Goal: Check status: Check status

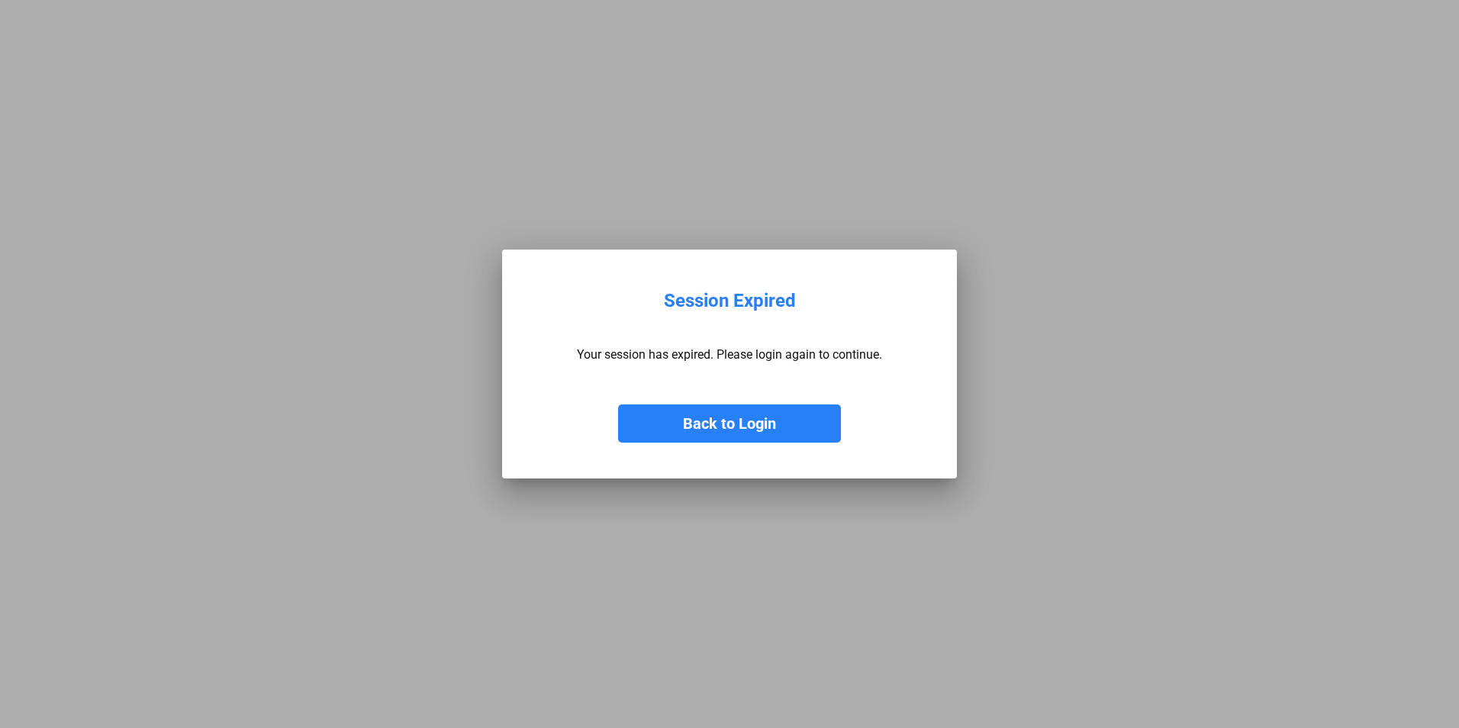
click at [789, 424] on button "Back to Login" at bounding box center [729, 423] width 223 height 38
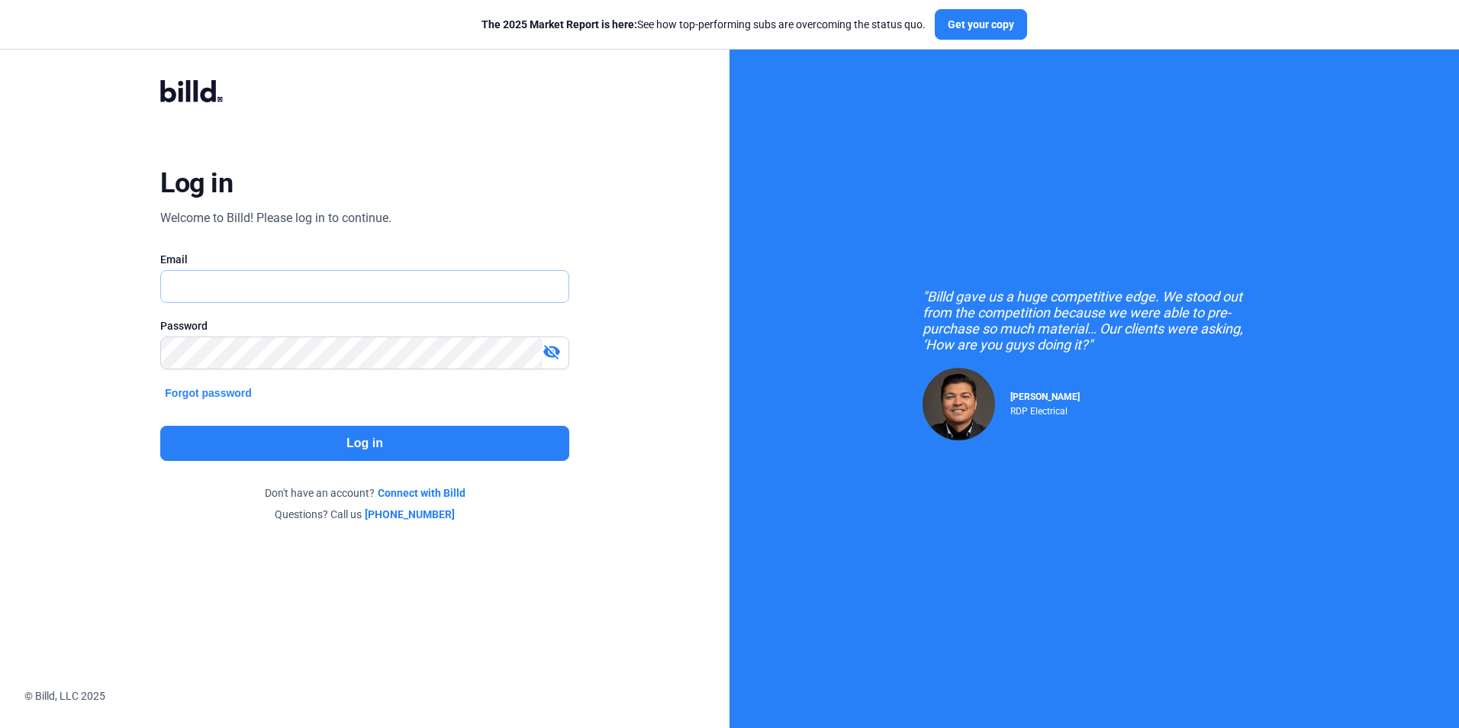
type input "[PERSON_NAME][EMAIL_ADDRESS][DOMAIN_NAME]"
click at [486, 448] on button "Log in" at bounding box center [364, 443] width 408 height 35
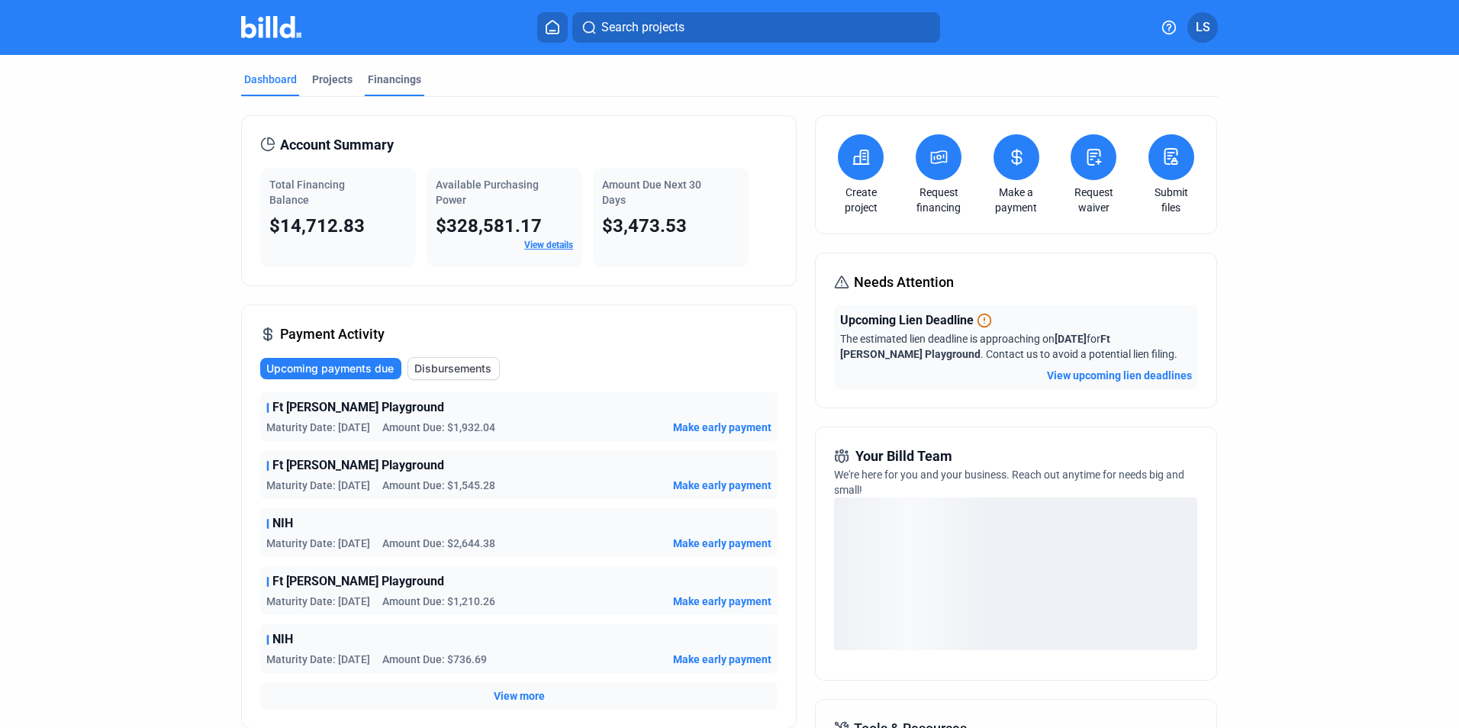
click at [381, 78] on div "Financings" at bounding box center [394, 79] width 53 height 15
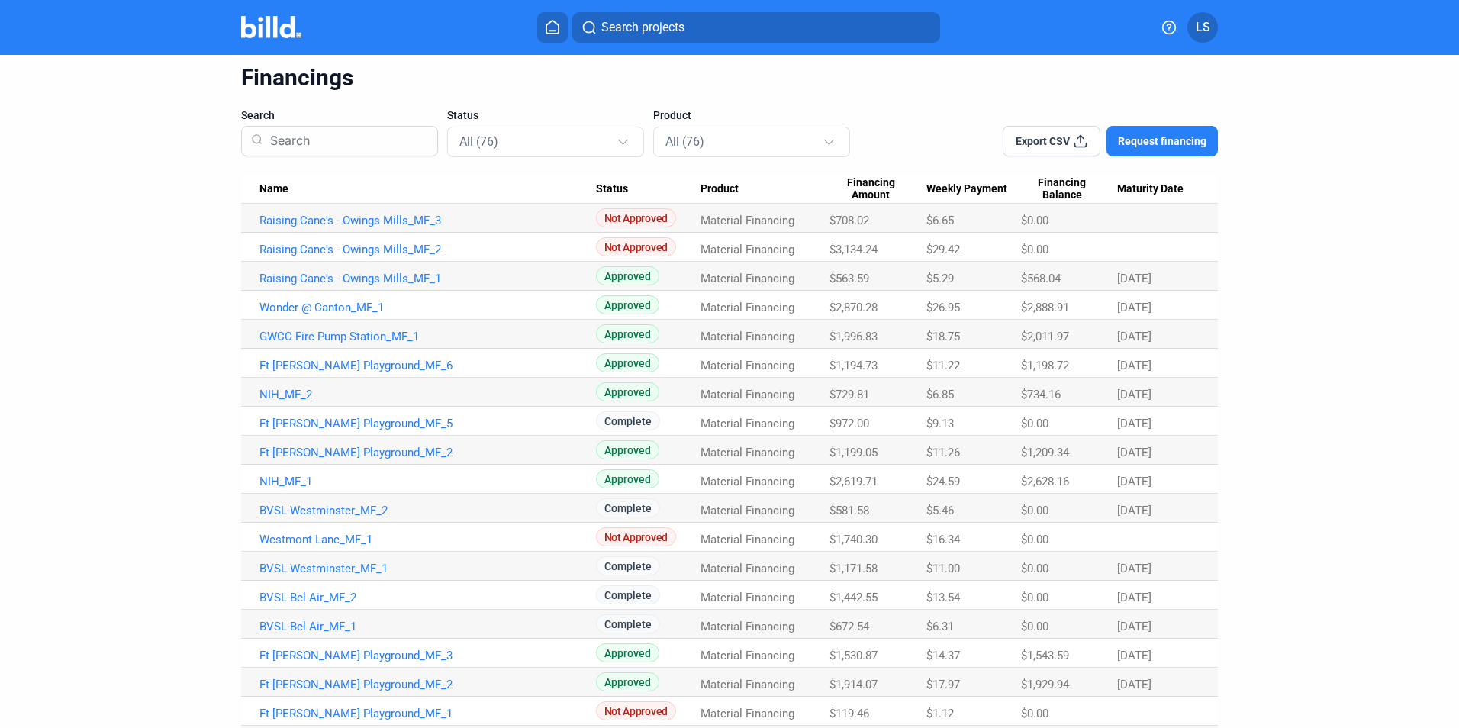
scroll to position [76, 0]
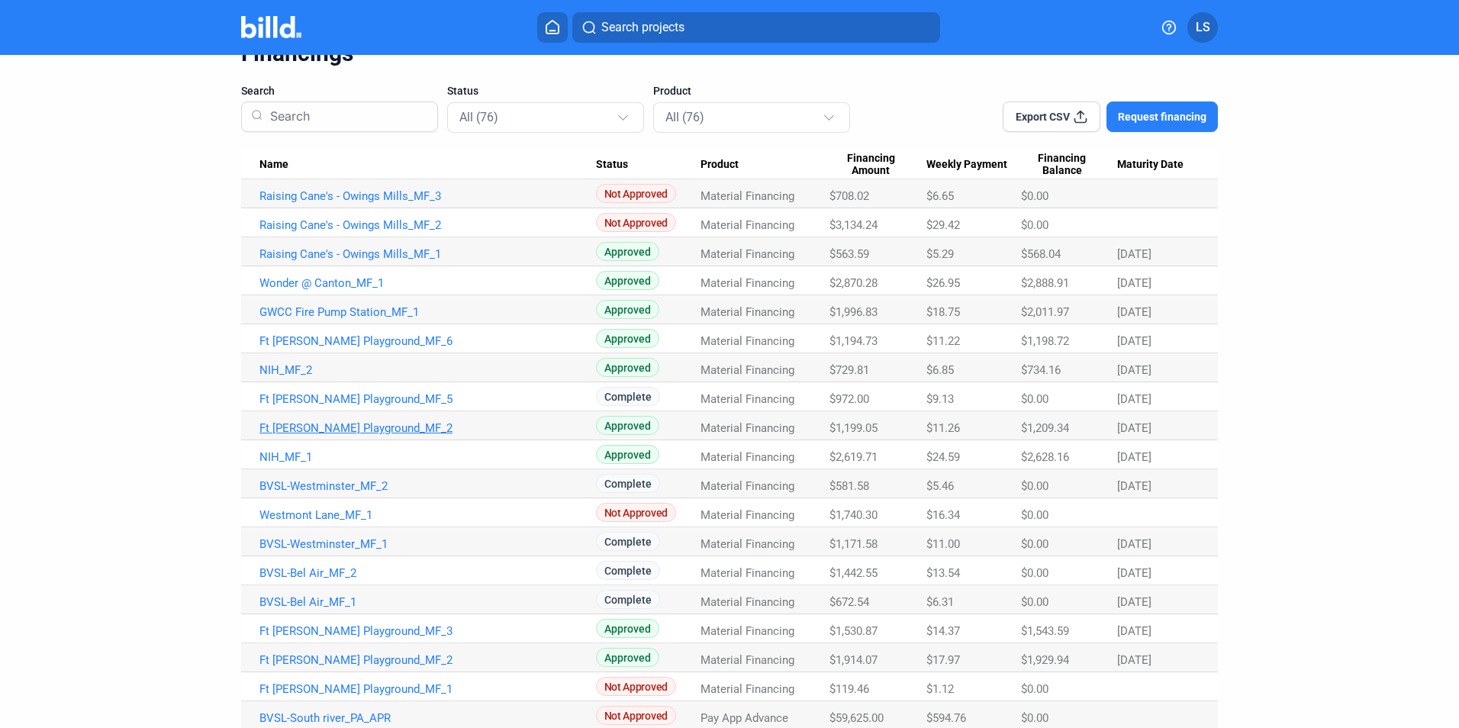
click at [382, 203] on link "Ft [PERSON_NAME] Playground_MF_2" at bounding box center [427, 196] width 337 height 14
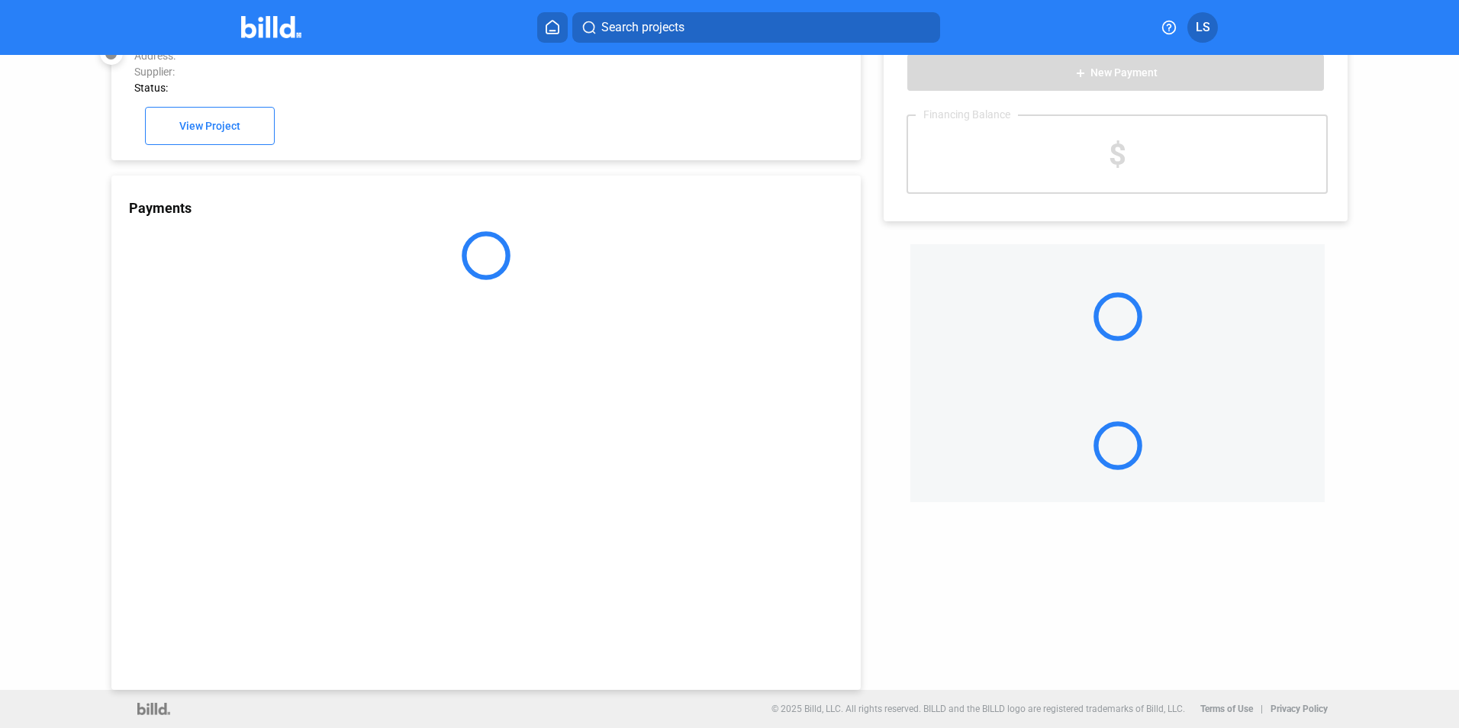
scroll to position [42, 0]
